Goal: Communication & Community: Answer question/provide support

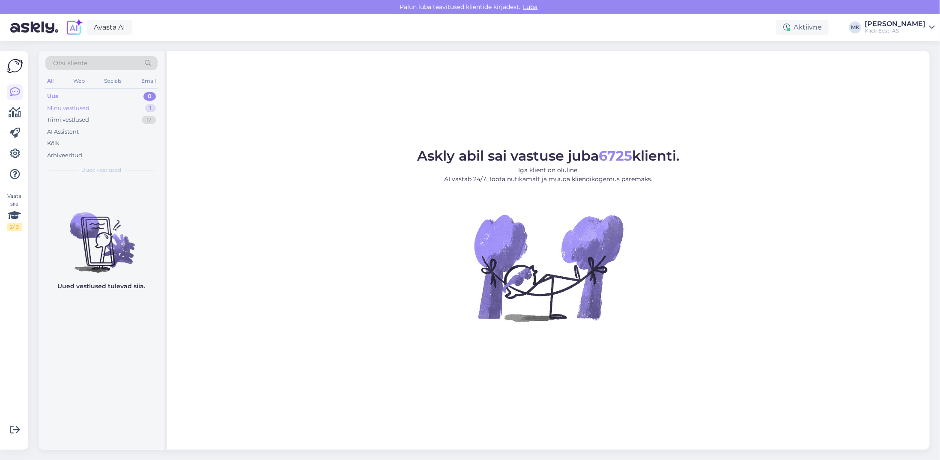
click at [74, 104] on div "Minu vestlused" at bounding box center [68, 108] width 42 height 9
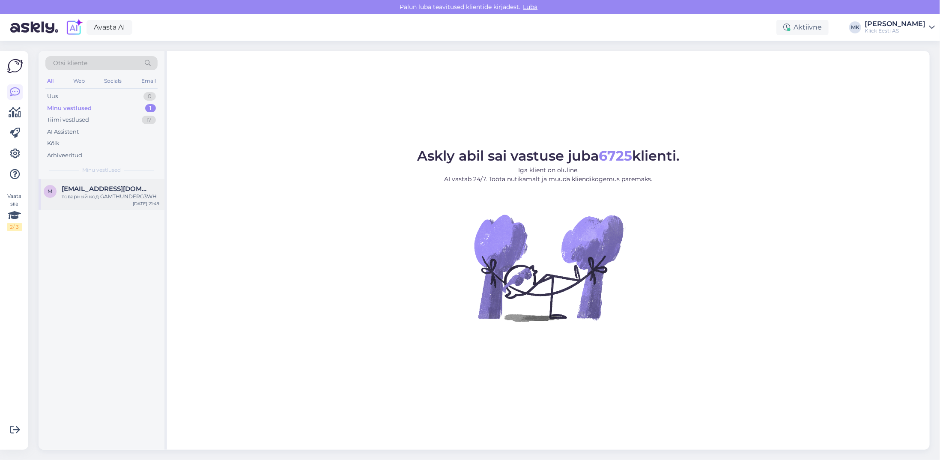
click at [92, 188] on span "[EMAIL_ADDRESS][DOMAIN_NAME]" at bounding box center [106, 189] width 89 height 8
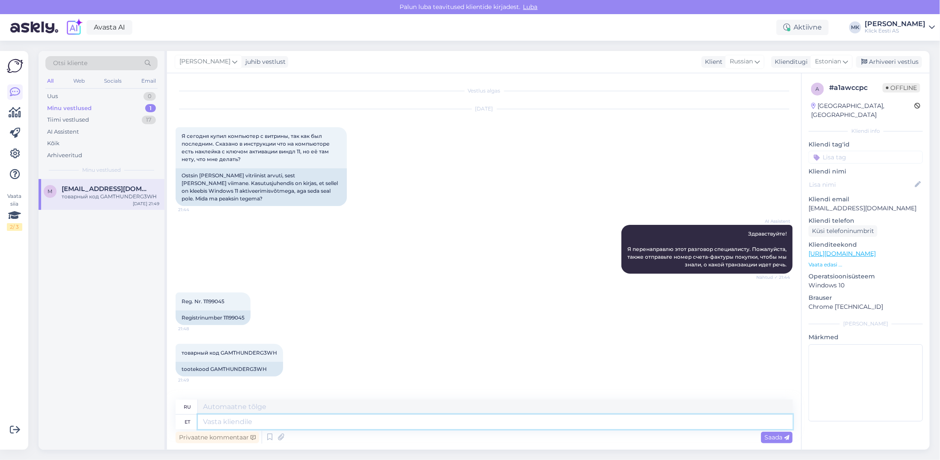
click at [220, 422] on textarea at bounding box center [495, 422] width 595 height 15
type textarea "Kood"
type textarea "Код"
type textarea "Kood on a"
type textarea "Код есть"
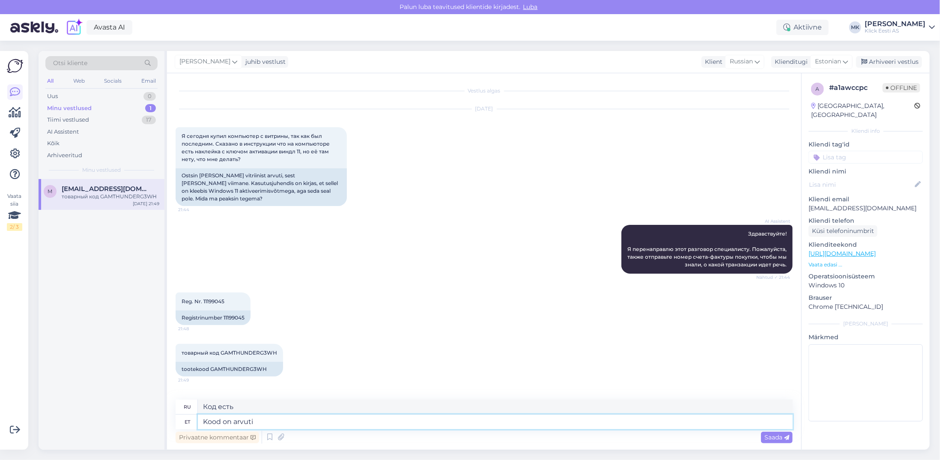
type textarea "Kood on arvuti k"
type textarea "Код — это компьютер"
type textarea "Kood on arvuti külje"
type textarea "Код находится на стороне компьютера."
type textarea "Kood on arvuti külje peal"
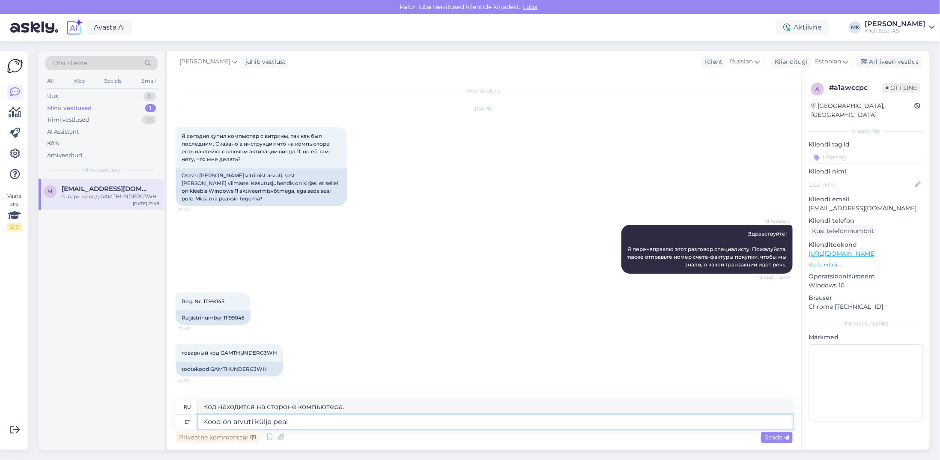
type textarea "Код находится на боковой стороне компьютера."
type textarea "Kood on arvuti külje peal, e"
type textarea "Код находится на боковой стороне компьютера,"
type textarea "Kood on arvuti külje peal, ettevaatlikult tu"
type textarea "Код находится сбоку компьютера, будьте осторожны."
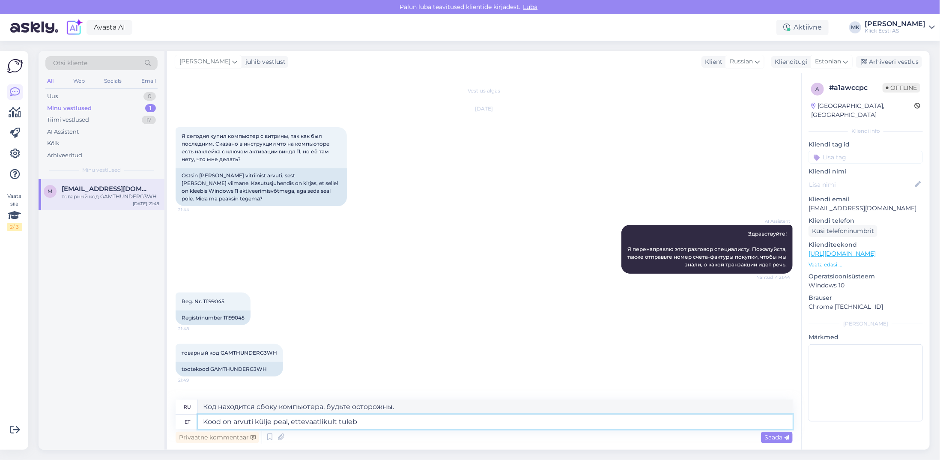
type textarea "Kood on arvuti külje peal, ettevaatlikult tuleb k"
type textarea "Код находится на боковой стороне компьютера, будьте осторожны."
type textarea "Kood on arvuti külje peal, ettevaatlikult tuleb kraapida."
type textarea "Код находится на боковой стороне компьютера, его нужно аккуратно считывать."
type textarea "Kood on arvuti külje peal, ettevaatlikult tuleb kraapida."
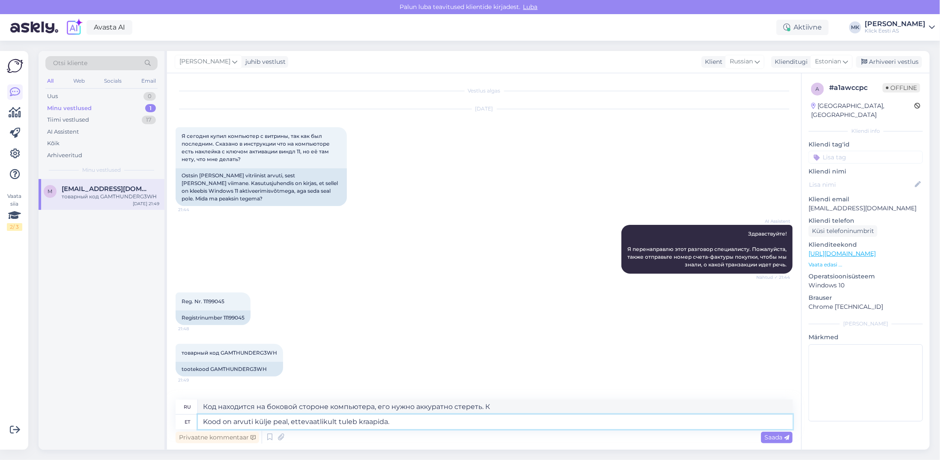
type textarea "Код находится на боковой стороне компьютера, его нужно аккуратно считывать."
type textarea "Kood on arvuti külje peal, ettevaatlikult tuleb kraapida. Juhend o"
type textarea "Код находится на боковой стороне компьютера, его нужно аккуратно соскоблить. Ин…"
type textarea "Kood on arvuti külje peal, ettevaatlikult tuleb kraapida. Juhend on p"
type textarea "Код находится на боковой стороне компьютера, его нужно аккуратно соскоблить. Ин…"
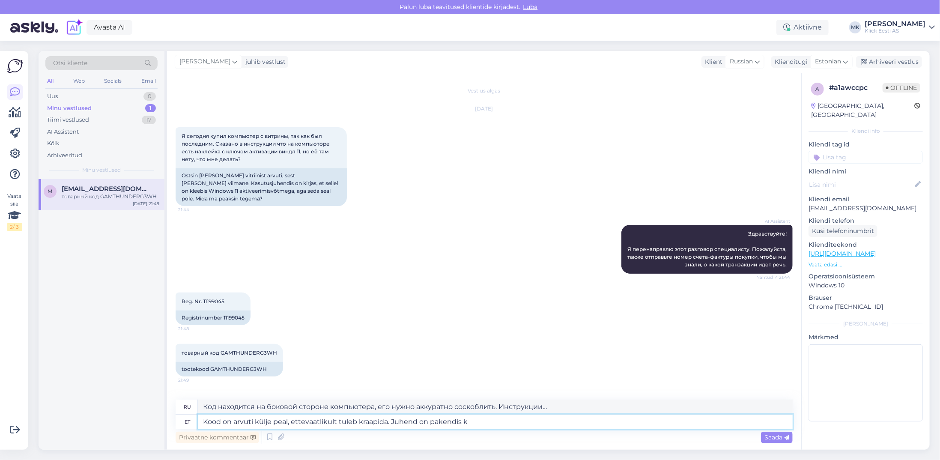
type textarea "Kood on arvuti külje peal, ettevaatlikult tuleb kraapida. Juhend on pakendis ka"
type textarea "Код находится на боковой стороне компьютера, его нужно аккуратно соскоблить. Ин…"
type textarea "Kood on arvuti külje peal, ettevaatlikult tuleb kraapida. Juhend on pakendis ka…"
type textarea "Код находится на боковой стороне компьютера, его нужно аккуратно соскоблить. Ин…"
type textarea "Kood on arvuti külje peal, ettevaatlikult tuleb kraapida. Juhend on pakendis ka…"
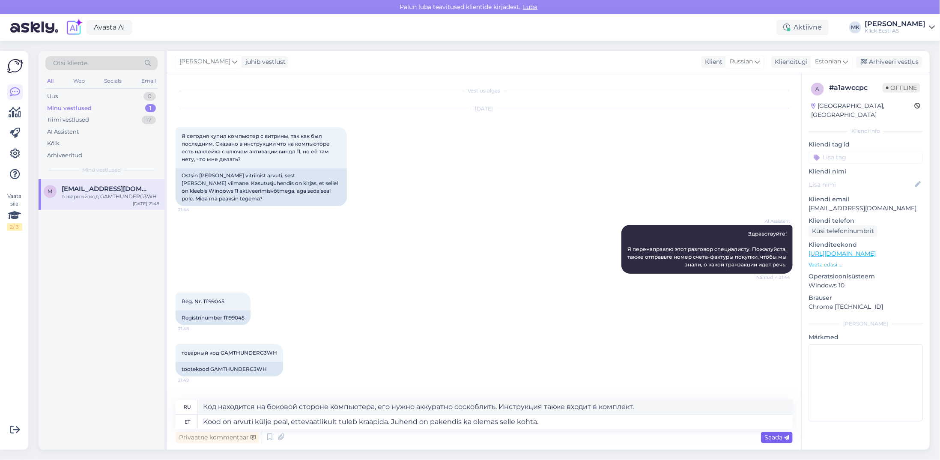
click at [769, 434] on span "Saada" at bounding box center [777, 438] width 25 height 8
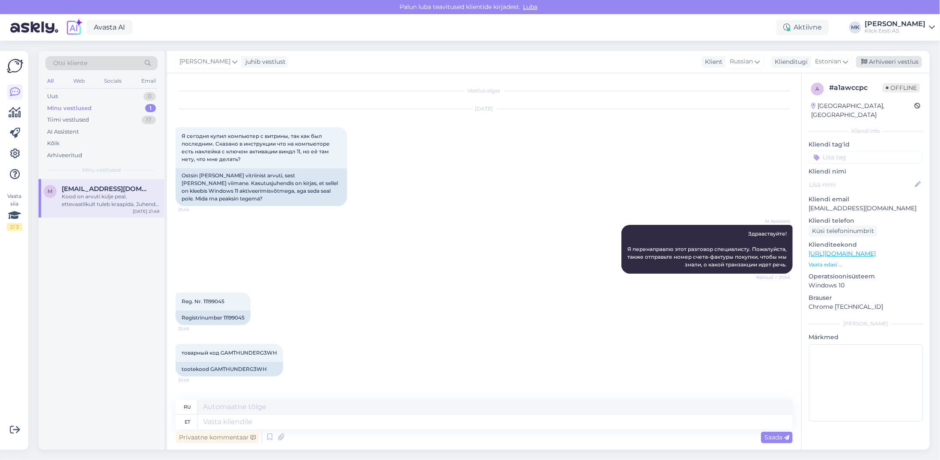
click at [888, 57] on div "Arhiveeri vestlus" at bounding box center [889, 62] width 66 height 12
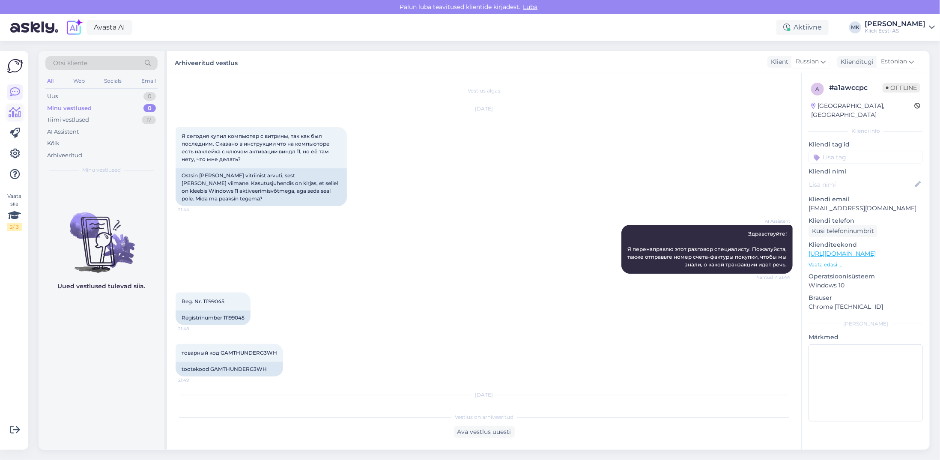
click at [15, 115] on icon at bounding box center [15, 113] width 12 height 10
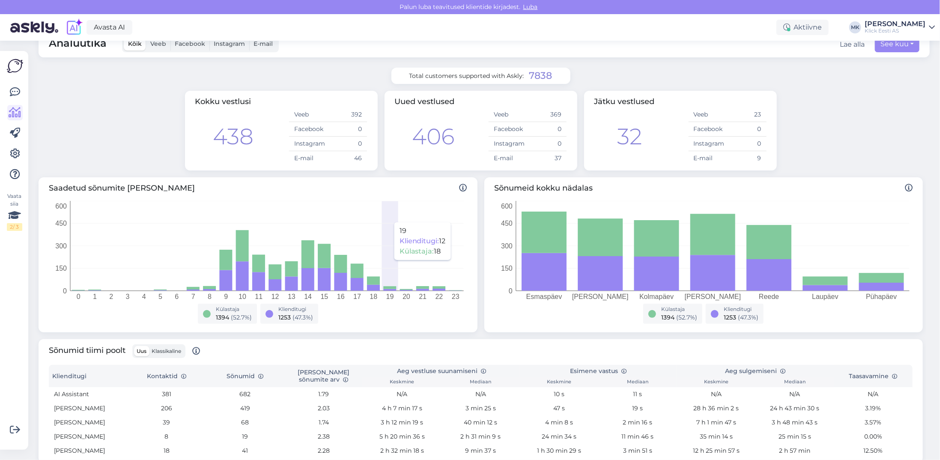
scroll to position [129, 0]
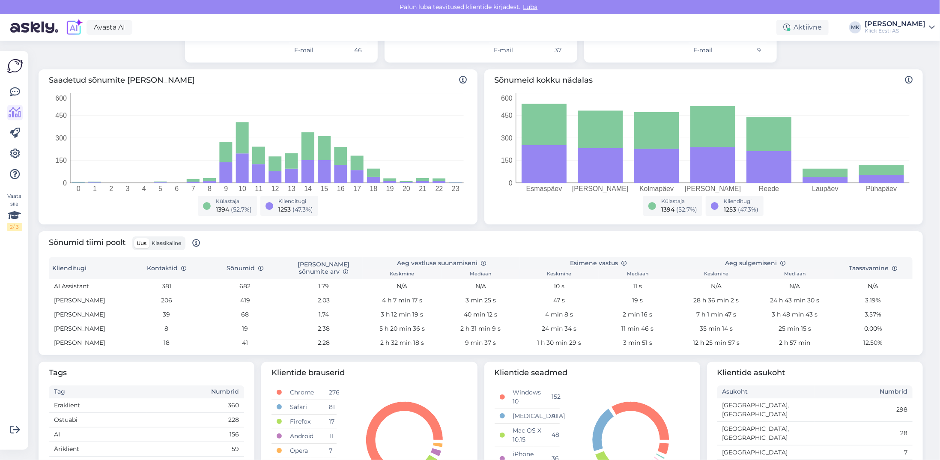
click at [168, 239] on label "Klassikaline" at bounding box center [166, 243] width 35 height 10
click at [149, 238] on input "Klassikaline" at bounding box center [149, 238] width 0 height 0
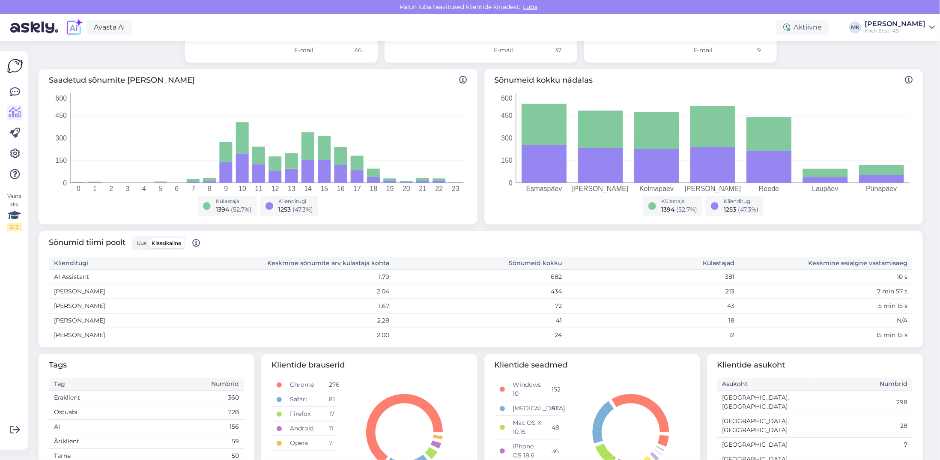
click at [142, 240] on span "Uus" at bounding box center [142, 243] width 10 height 6
click at [134, 238] on input "Uus" at bounding box center [134, 238] width 0 height 0
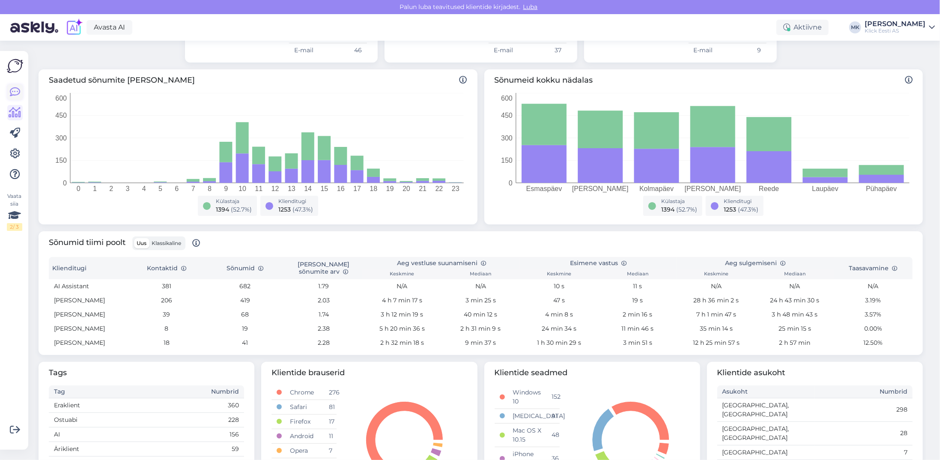
click at [18, 89] on icon at bounding box center [15, 92] width 10 height 10
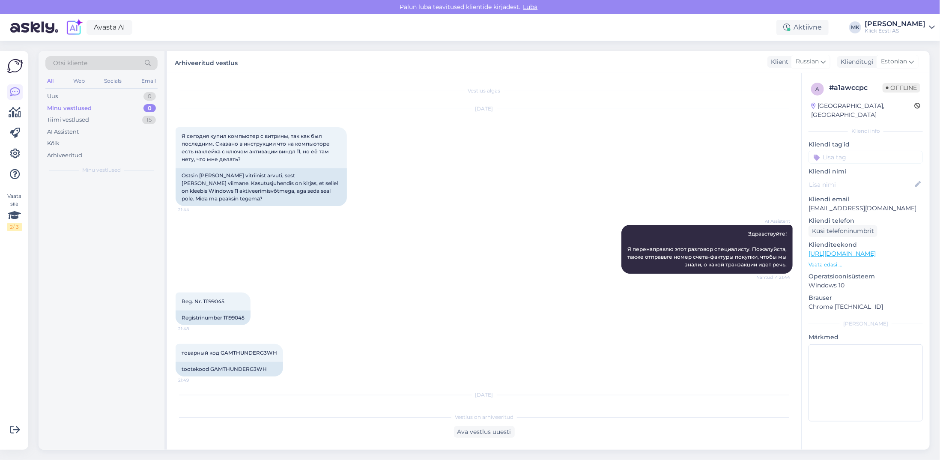
scroll to position [78, 0]
